Goal: Transaction & Acquisition: Purchase product/service

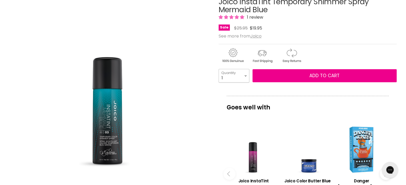
click at [244, 76] on select "1 2 3 4 5 6 7 8 9 10+" at bounding box center [233, 75] width 31 height 13
select select "3"
click at [218, 69] on select "1 2 3 4 5 6 7 8 9 10+" at bounding box center [233, 75] width 31 height 13
type input "3"
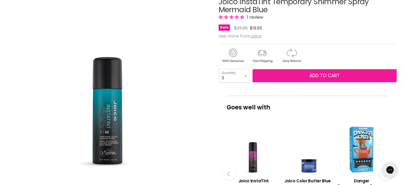
click at [314, 74] on span "Add to cart" at bounding box center [324, 76] width 30 height 6
click at [311, 74] on span "Add to cart" at bounding box center [324, 76] width 30 height 6
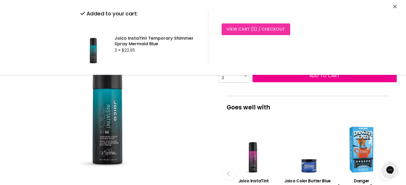
click at [242, 32] on link "View cart ( 3 ) / Checkout" at bounding box center [255, 29] width 69 height 12
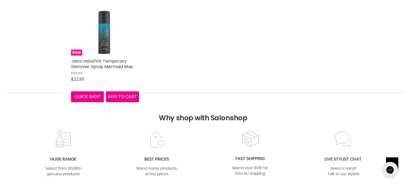
click at [110, 29] on img "Main content" at bounding box center [104, 22] width 45 height 68
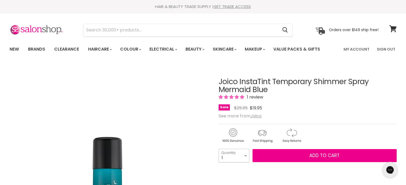
click at [241, 156] on select "1 2 3 4 5 6 7 8 9 10+" at bounding box center [233, 155] width 31 height 13
select select "2"
click at [218, 149] on select "1 2 3 4 5 6 7 8 9 10+" at bounding box center [233, 155] width 31 height 13
type input "2"
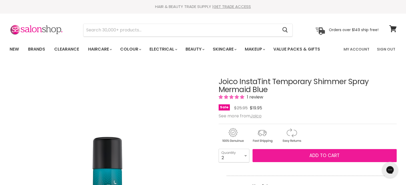
click at [310, 157] on span "Add to cart" at bounding box center [324, 156] width 30 height 6
click at [323, 153] on span "Add to cart" at bounding box center [324, 156] width 30 height 6
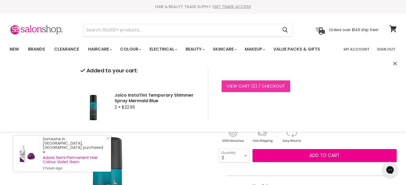
click at [261, 85] on link "View cart ( 2 ) / Checkout" at bounding box center [255, 87] width 69 height 12
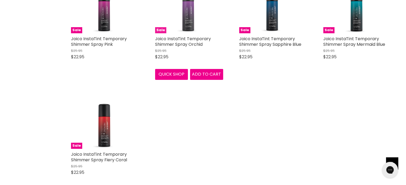
scroll to position [187, 0]
